Goal: Task Accomplishment & Management: Manage account settings

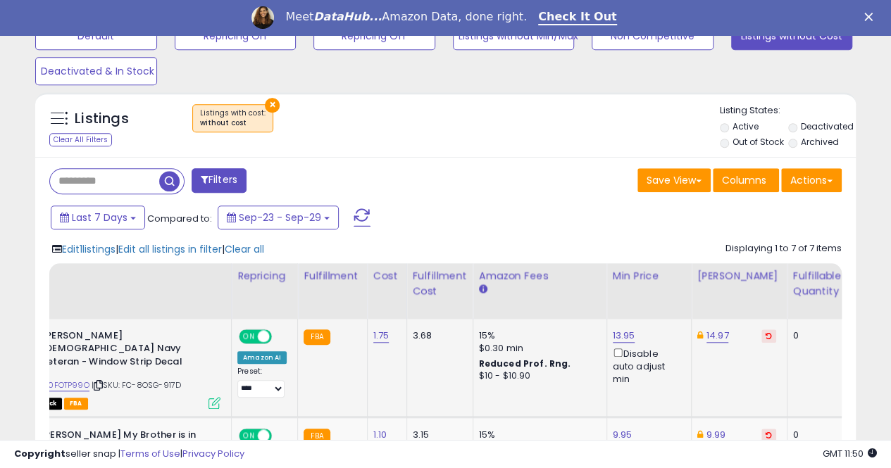
scroll to position [396, 0]
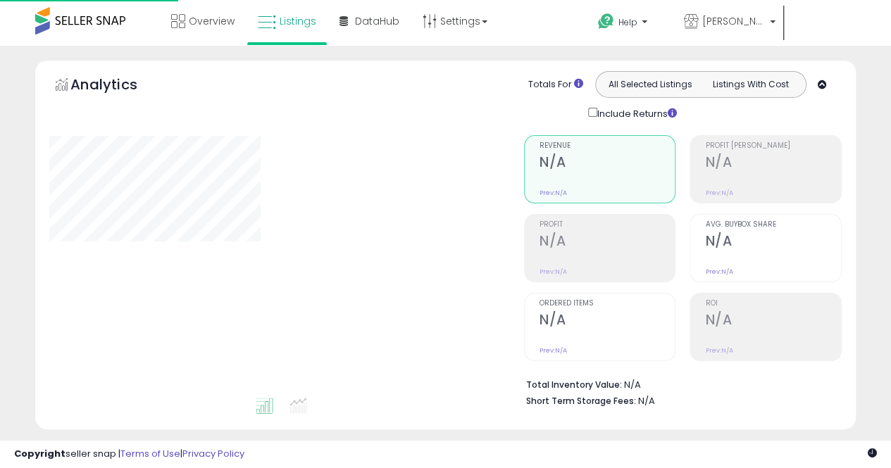
scroll to position [396, 0]
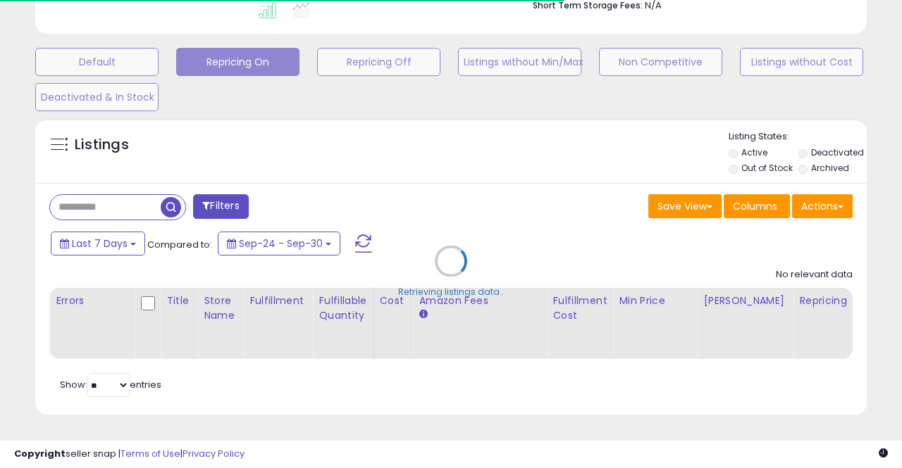
type input "**********"
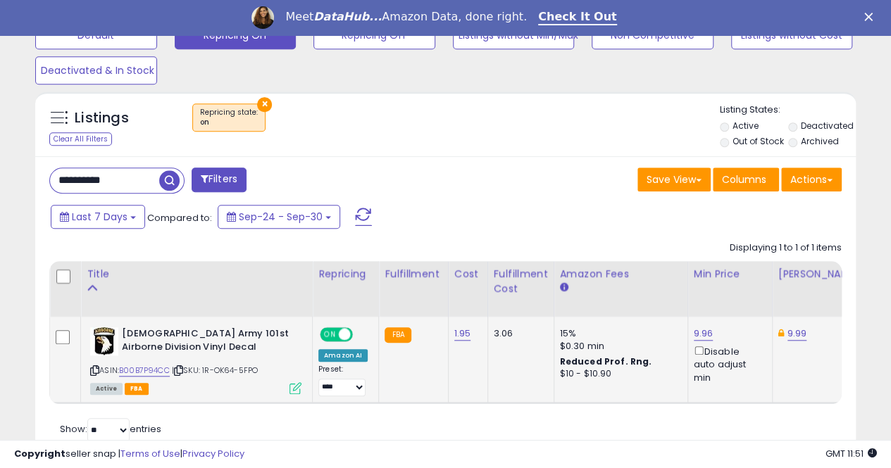
scroll to position [299, 0]
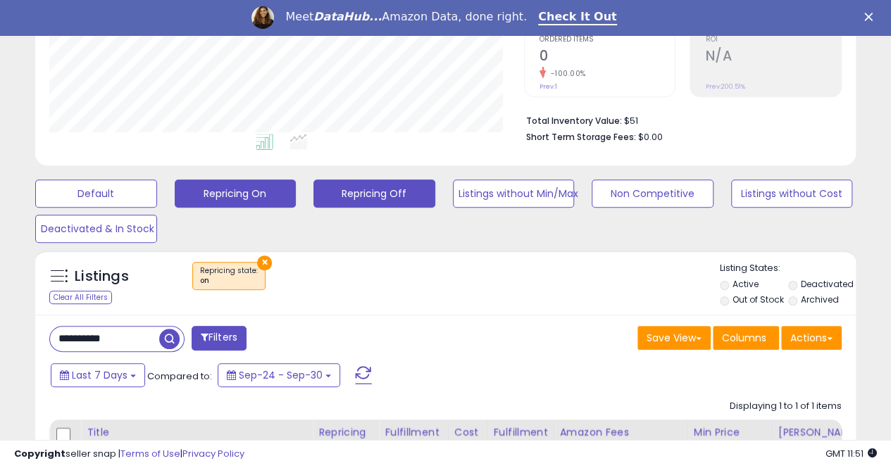
click at [370, 199] on button "Repricing Off" at bounding box center [374, 194] width 122 height 28
click at [244, 202] on button "Repricing On" at bounding box center [236, 194] width 122 height 28
